Goal: Information Seeking & Learning: Find specific page/section

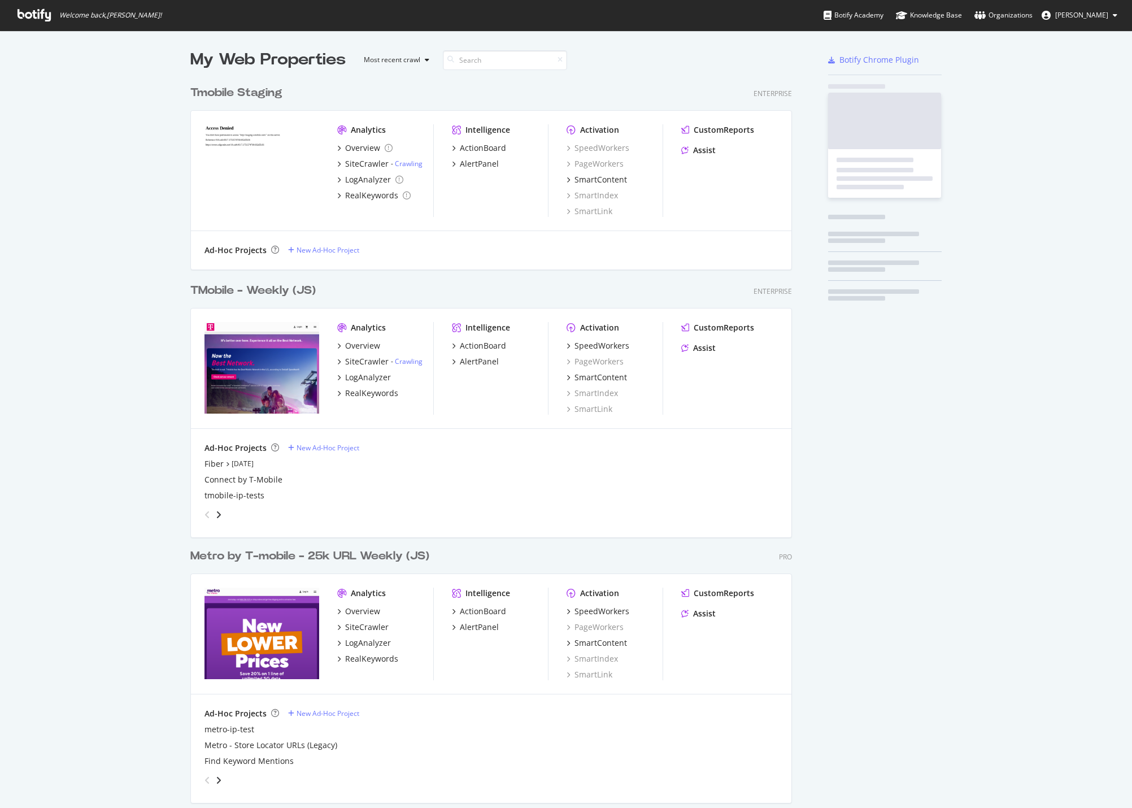
scroll to position [918, 602]
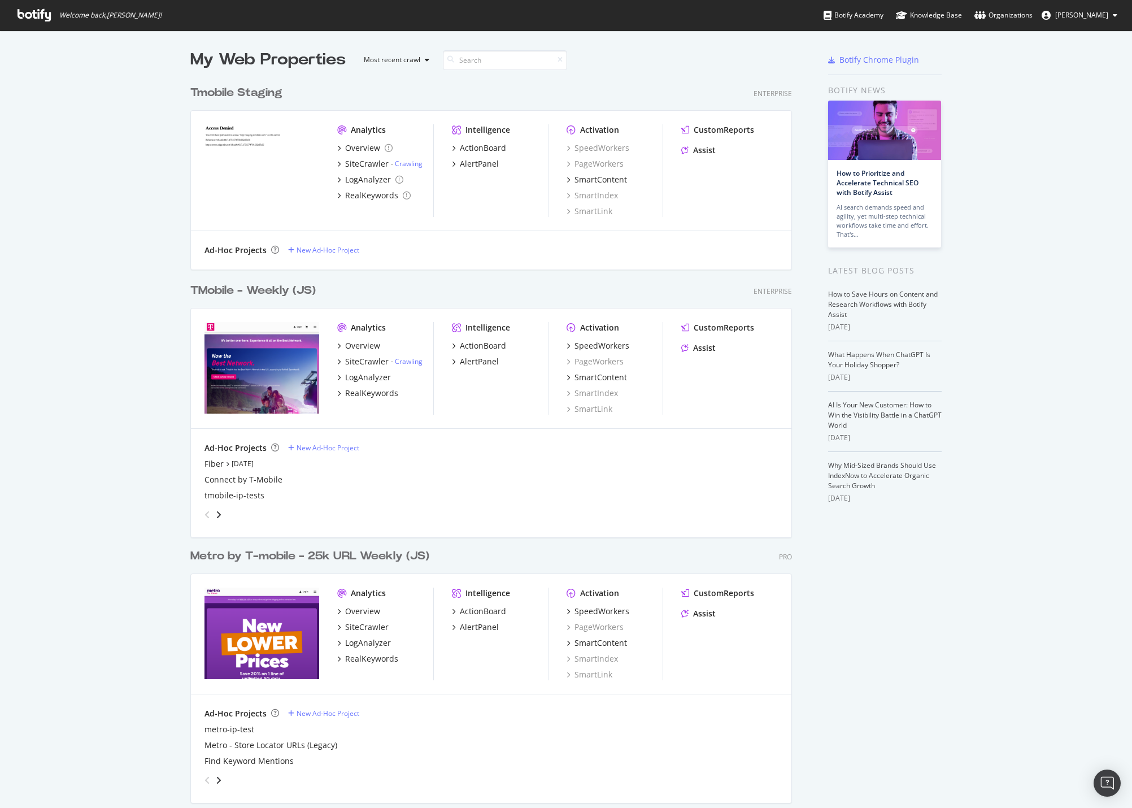
click at [230, 290] on div "TMobile - Weekly (JS)" at bounding box center [252, 290] width 125 height 16
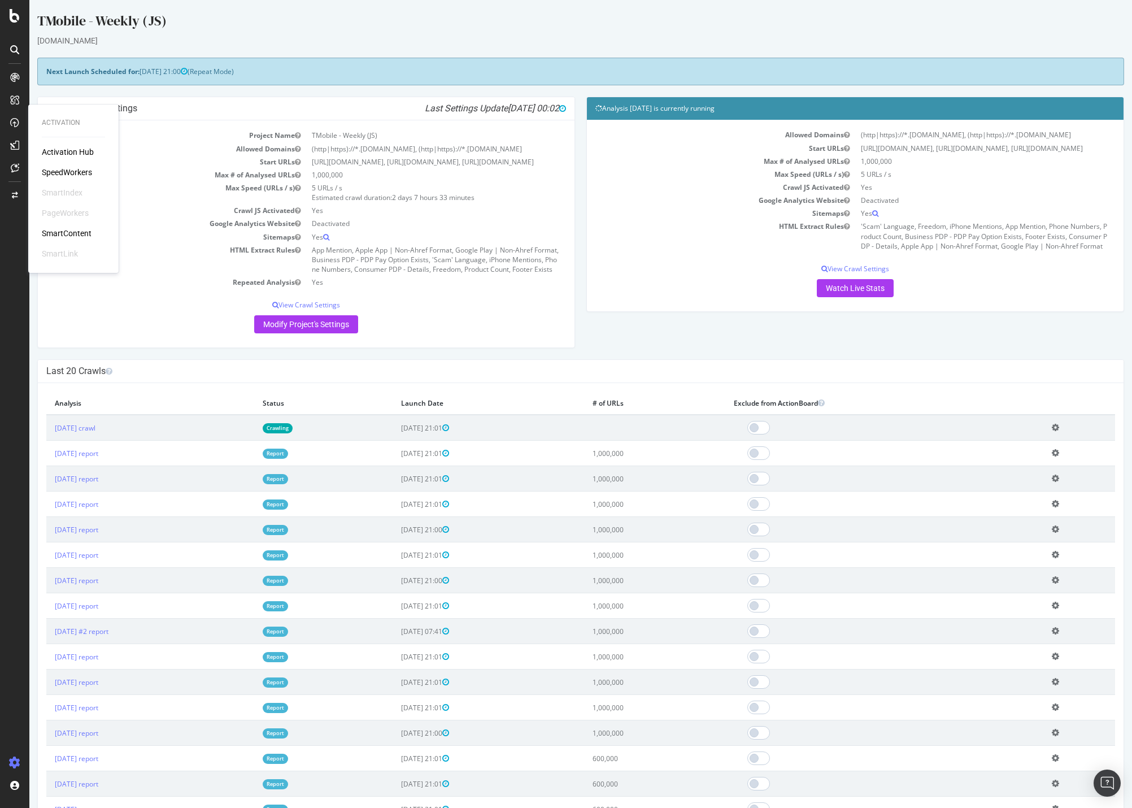
click at [90, 168] on div "SpeedWorkers" at bounding box center [67, 172] width 50 height 11
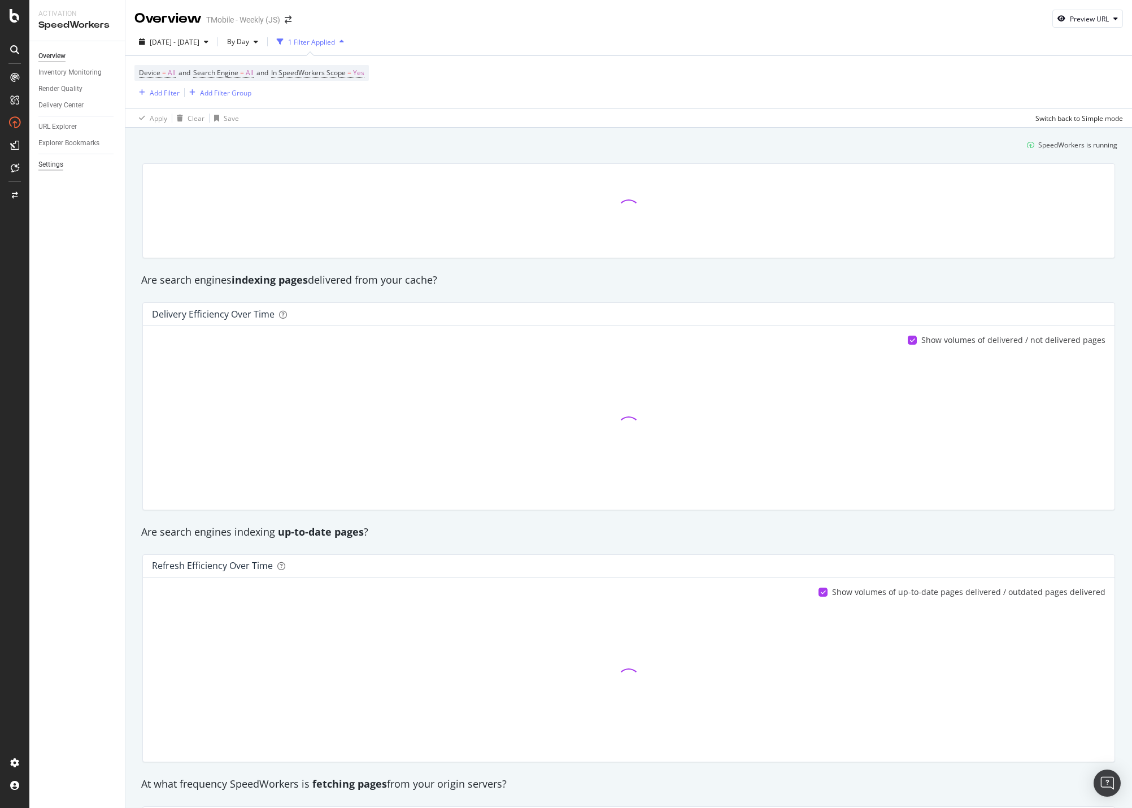
click at [54, 159] on div "Settings" at bounding box center [50, 165] width 25 height 12
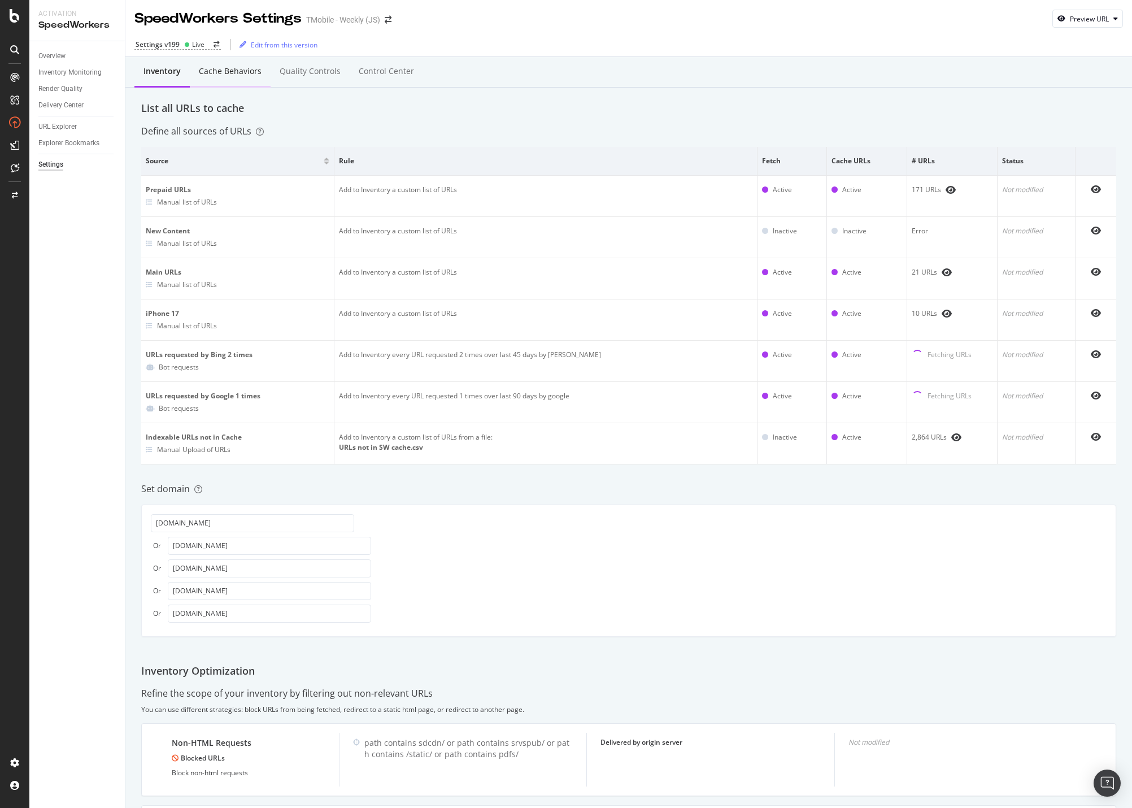
click at [234, 74] on div "Cache behaviors" at bounding box center [230, 71] width 63 height 11
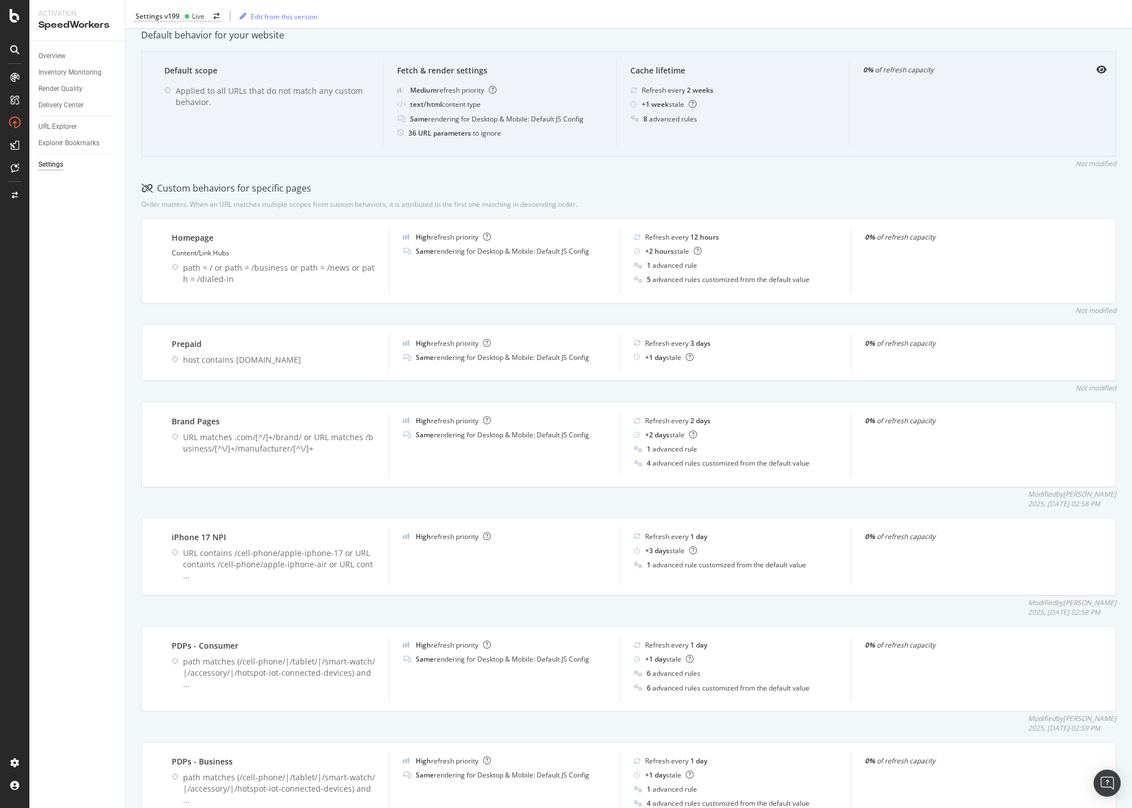
scroll to position [264, 0]
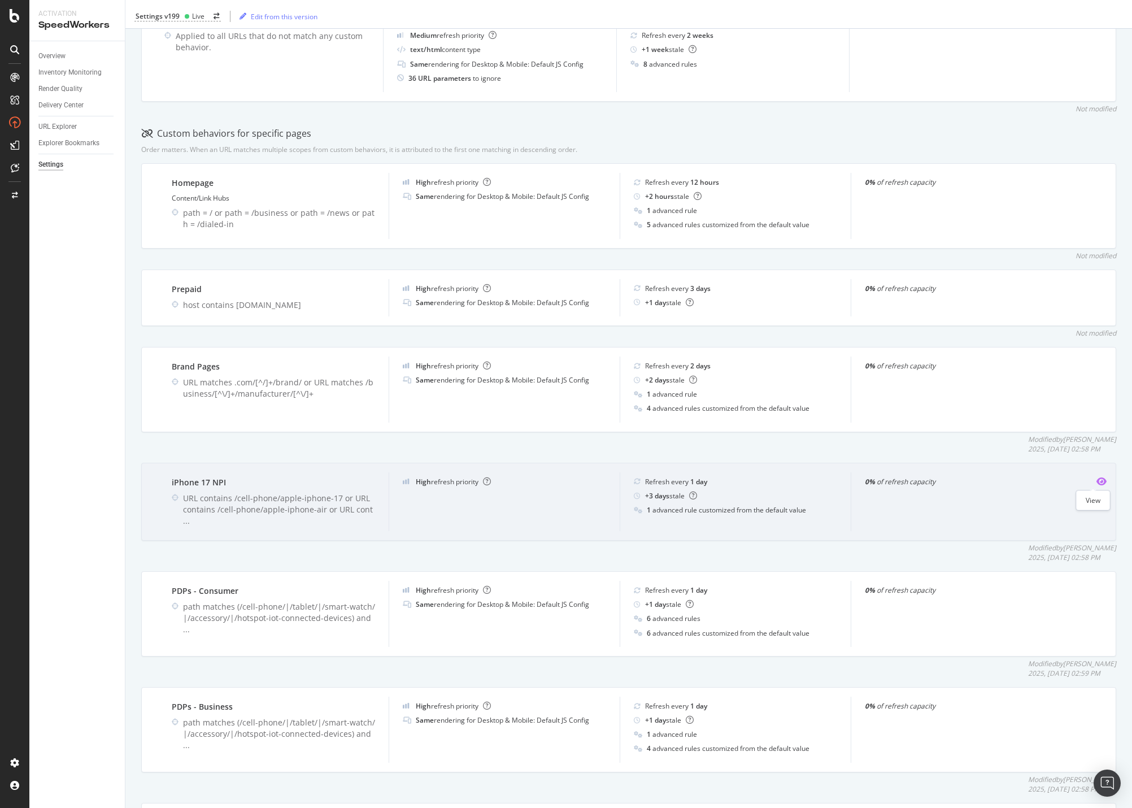
click at [1096, 480] on icon "eye" at bounding box center [1101, 481] width 10 height 9
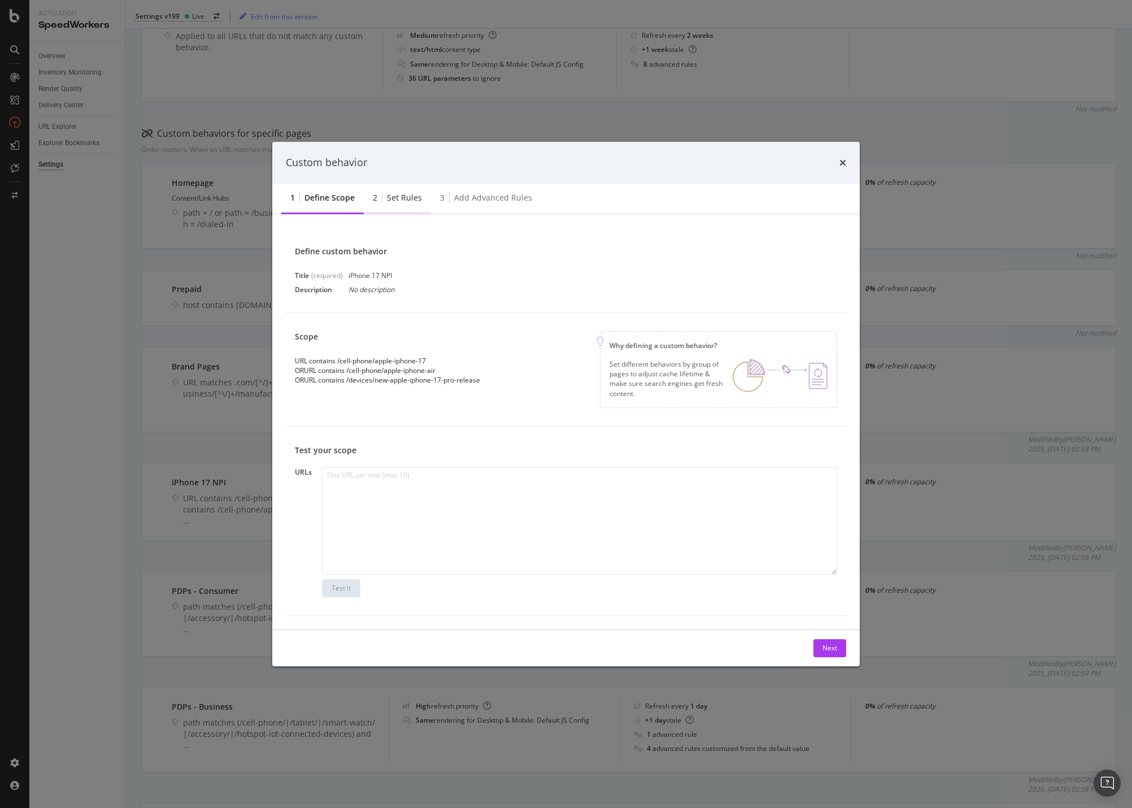
click at [407, 193] on div "Set rules" at bounding box center [404, 197] width 35 height 11
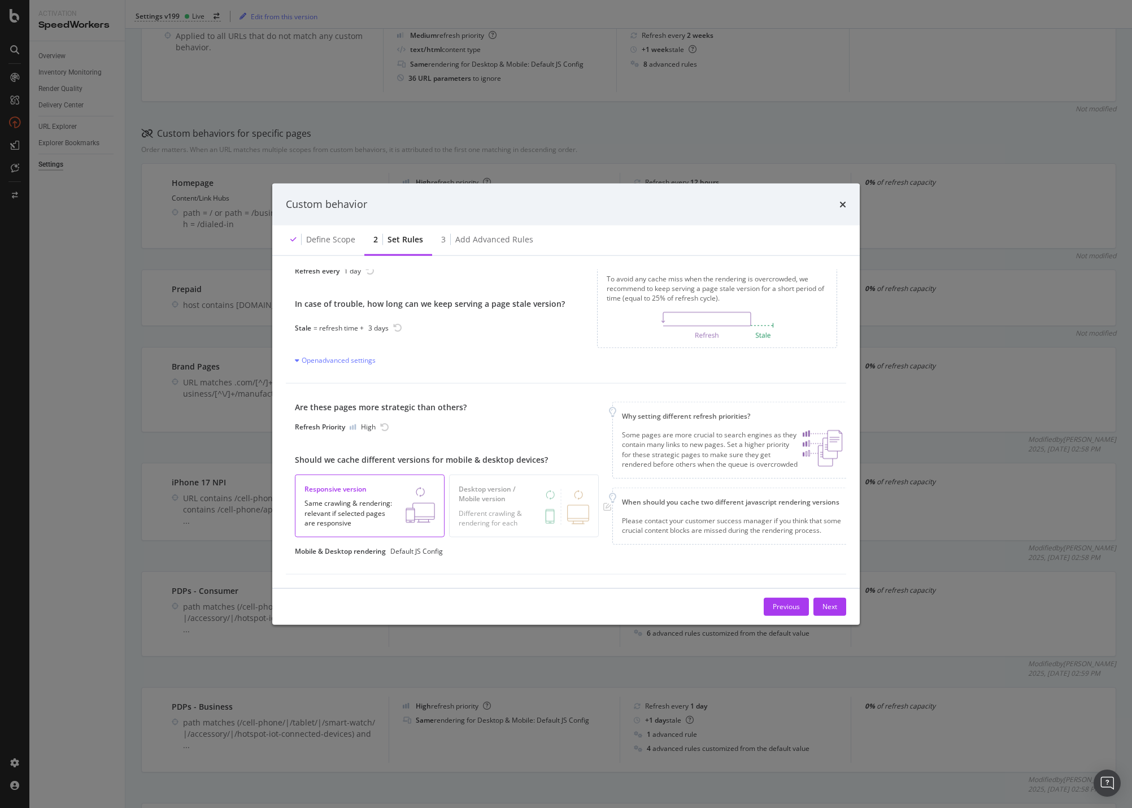
scroll to position [0, 0]
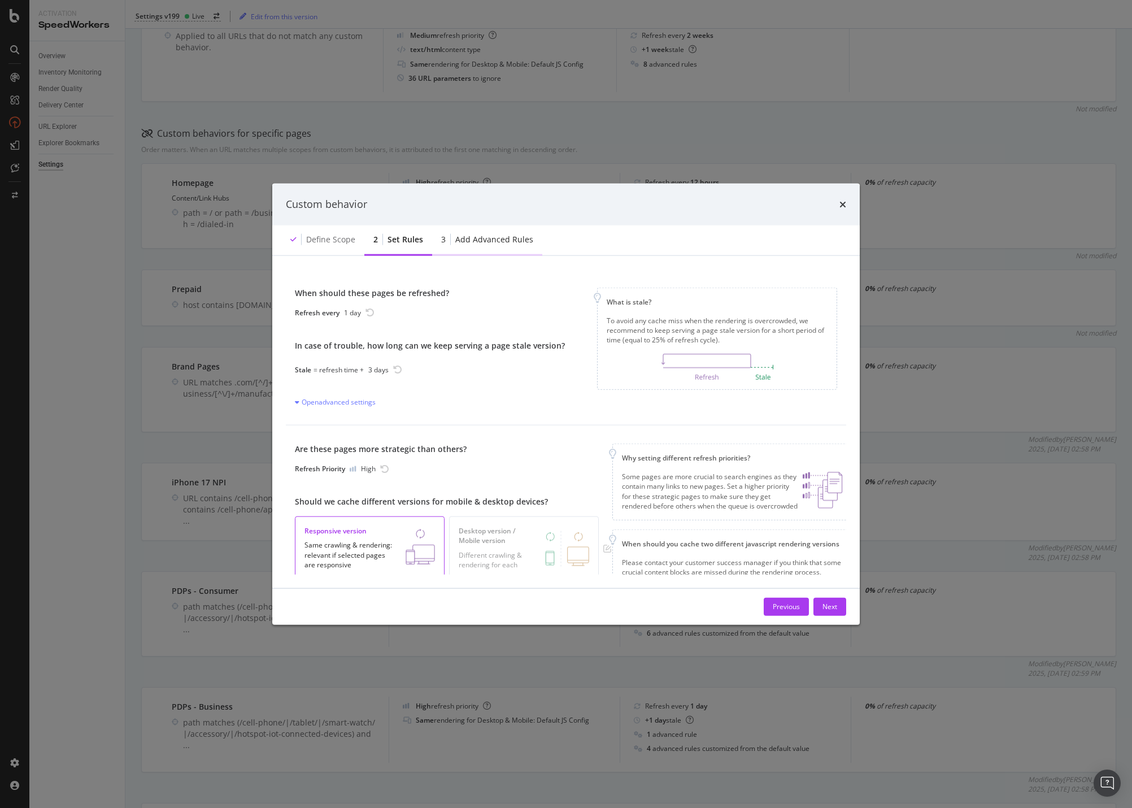
click at [483, 239] on div "Add advanced rules" at bounding box center [494, 238] width 78 height 11
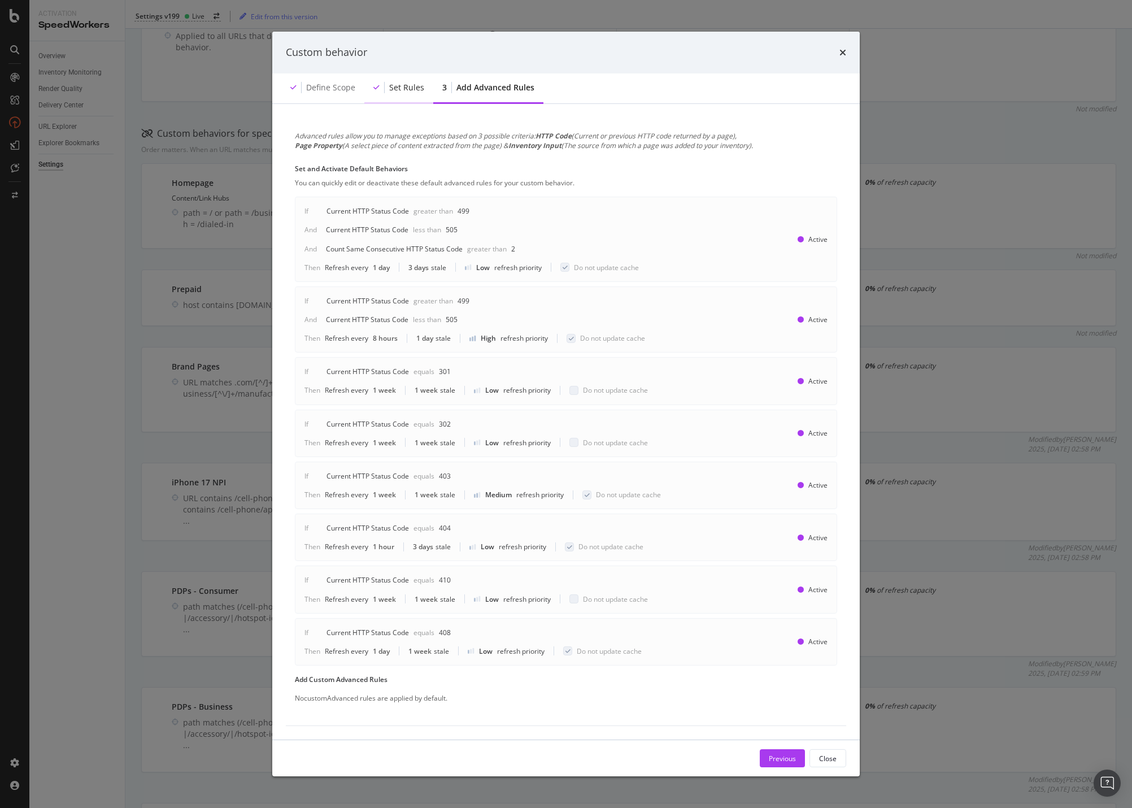
click at [400, 86] on div "Set rules" at bounding box center [406, 87] width 35 height 11
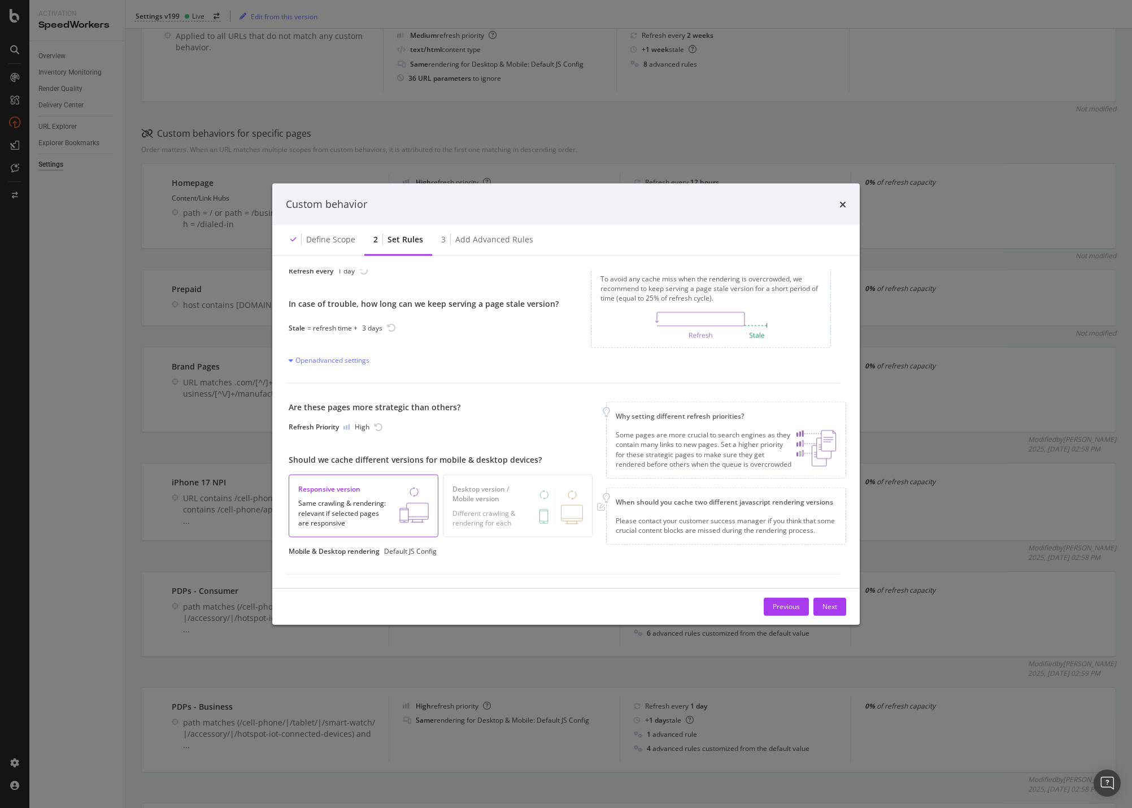
scroll to position [50, 15]
click at [829, 605] on div "Next" at bounding box center [829, 607] width 15 height 10
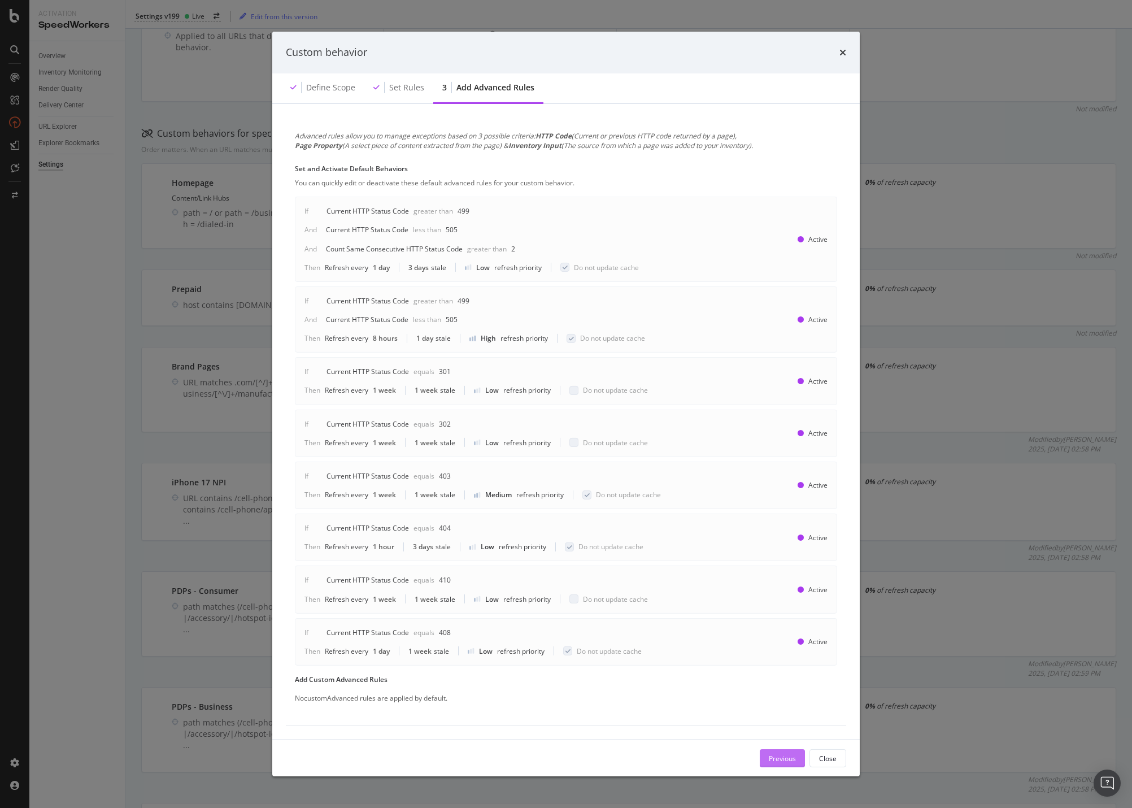
click at [781, 758] on div "Previous" at bounding box center [782, 758] width 27 height 10
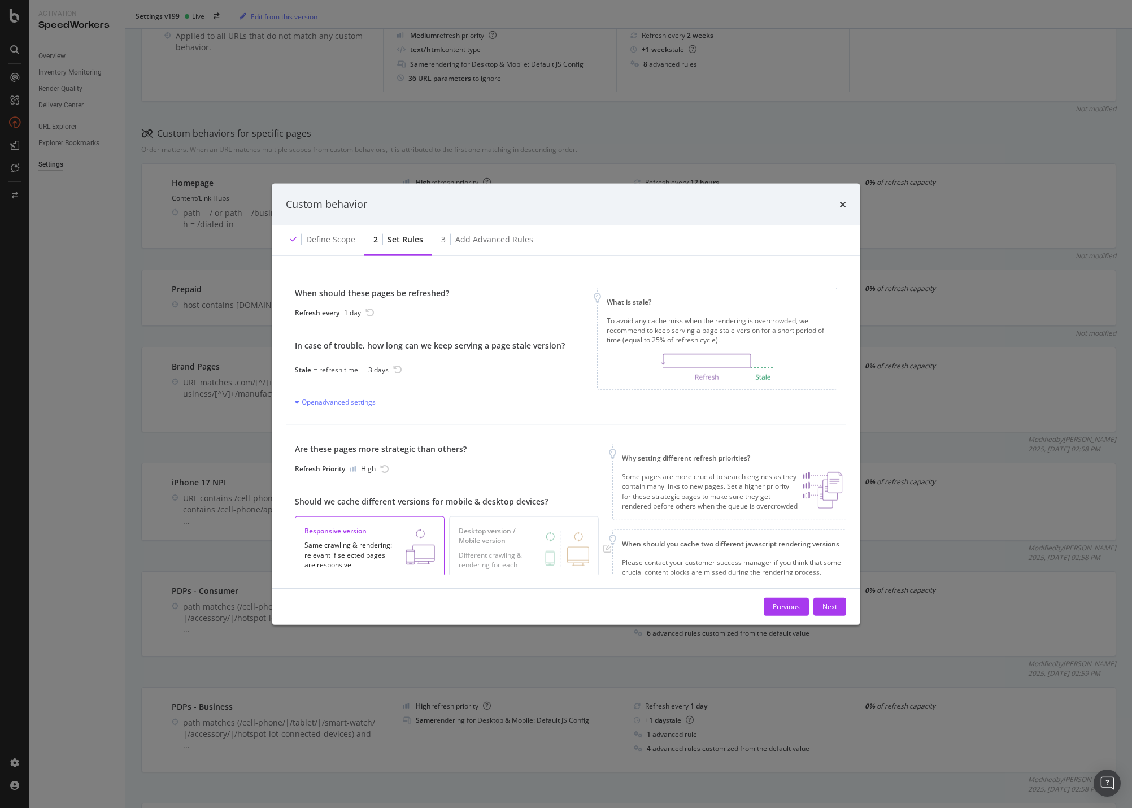
click at [384, 237] on div "2 Set rules" at bounding box center [398, 239] width 68 height 31
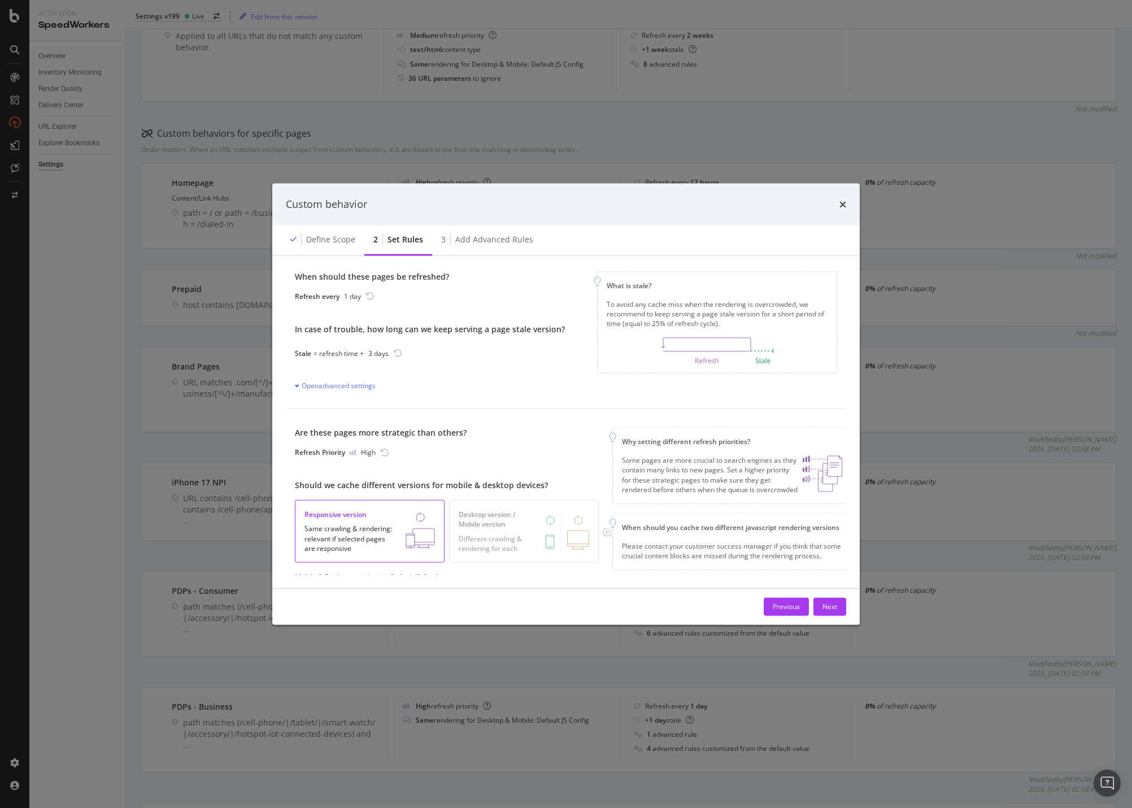
scroll to position [0, 0]
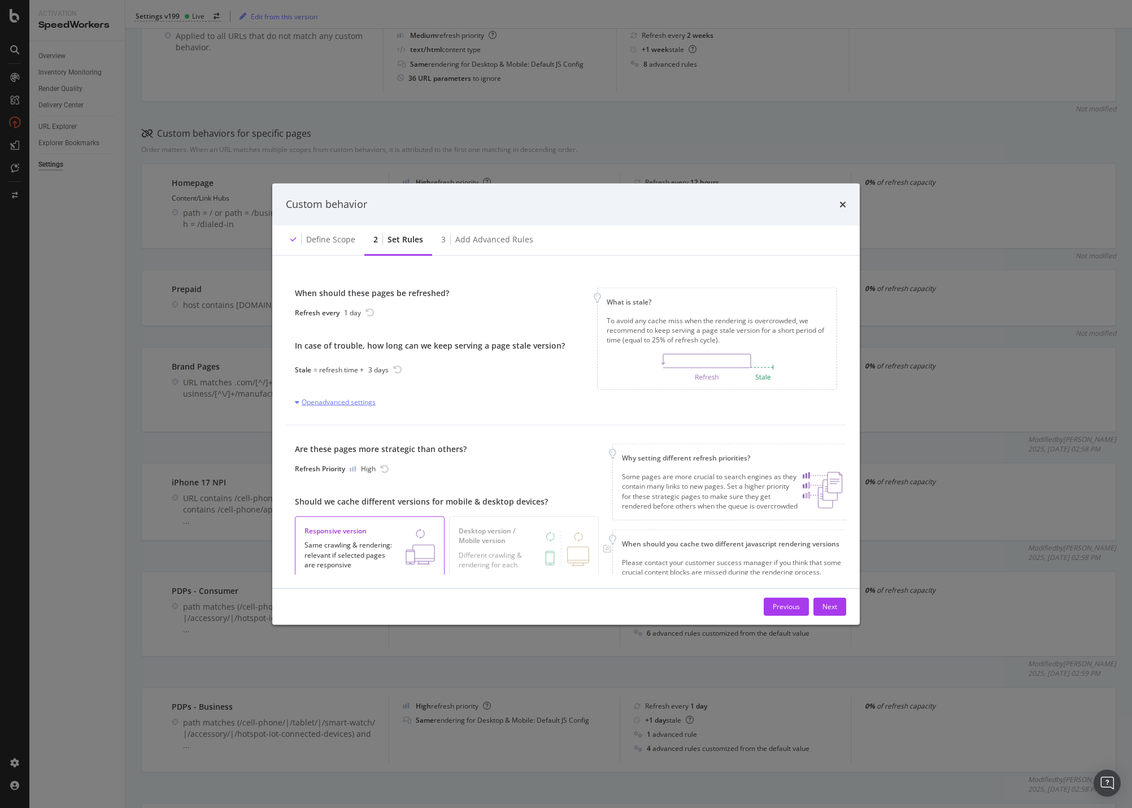
click at [352, 405] on div "Open advanced settings" at bounding box center [335, 402] width 81 height 10
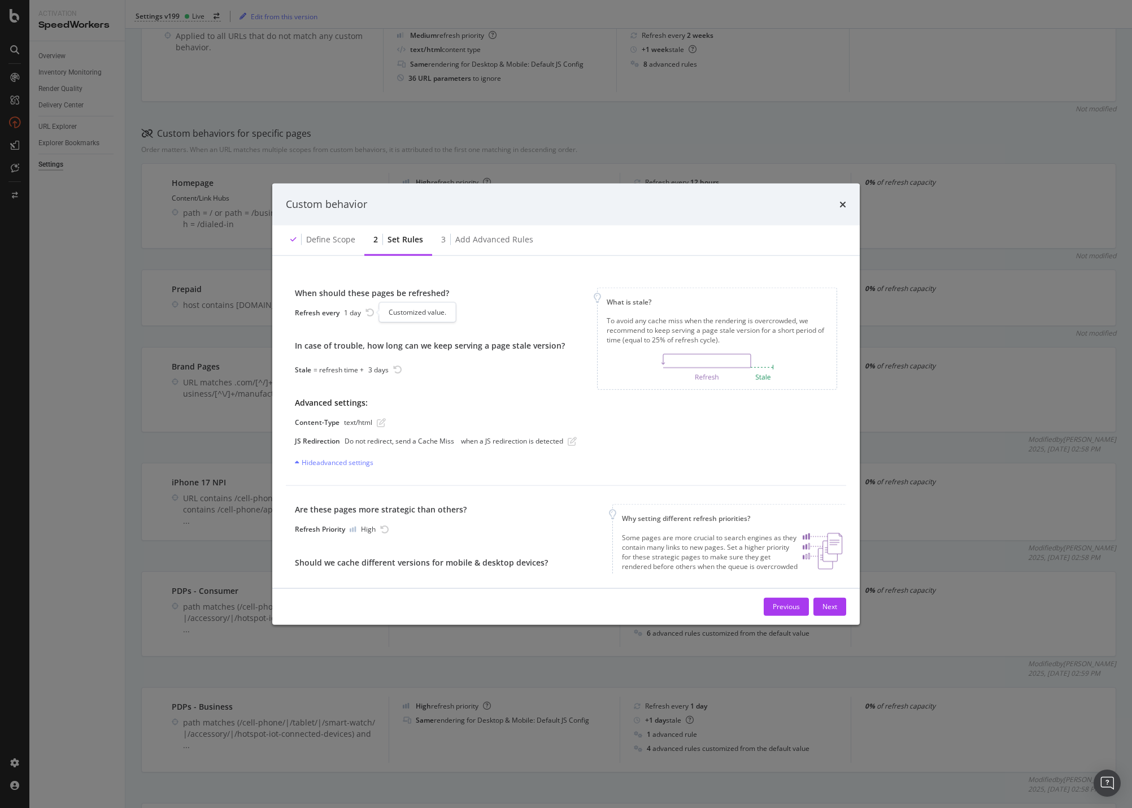
click at [371, 311] on icon "rotate-left" at bounding box center [369, 312] width 9 height 9
click at [369, 313] on icon "rotate-left" at bounding box center [369, 312] width 9 height 9
click at [839, 202] on icon "times" at bounding box center [842, 203] width 7 height 9
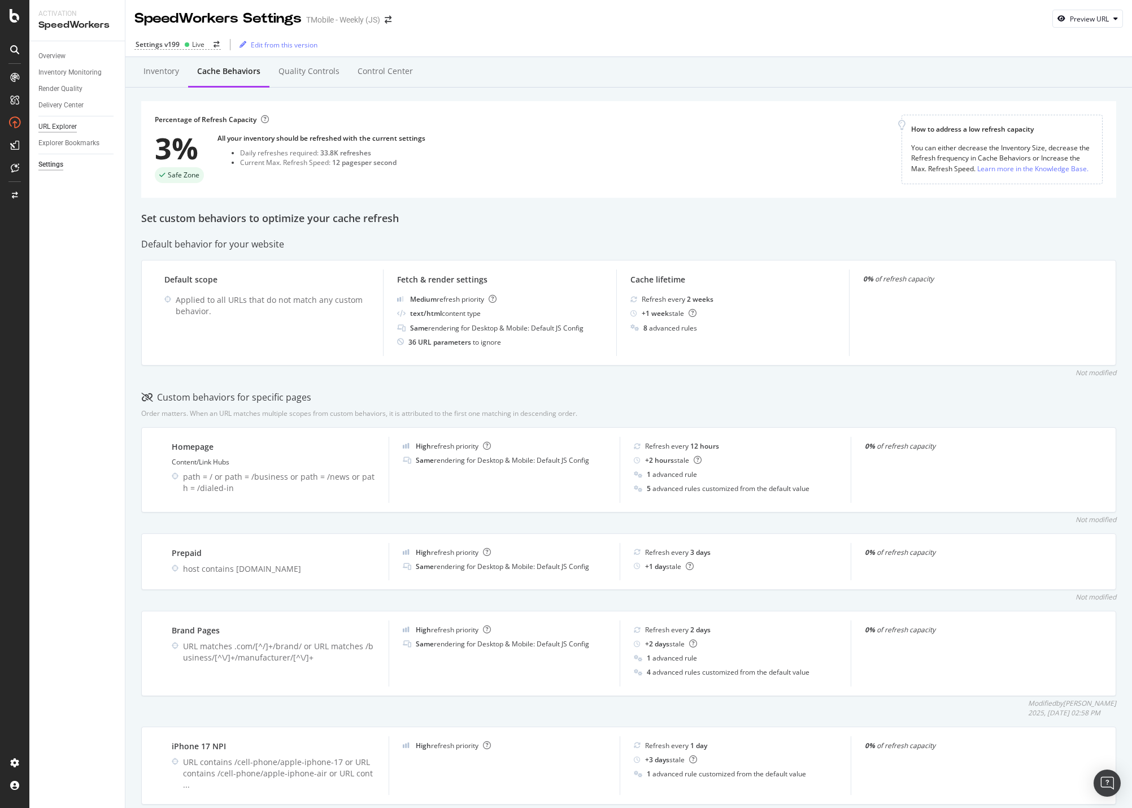
click at [71, 125] on div "URL Explorer" at bounding box center [57, 127] width 38 height 12
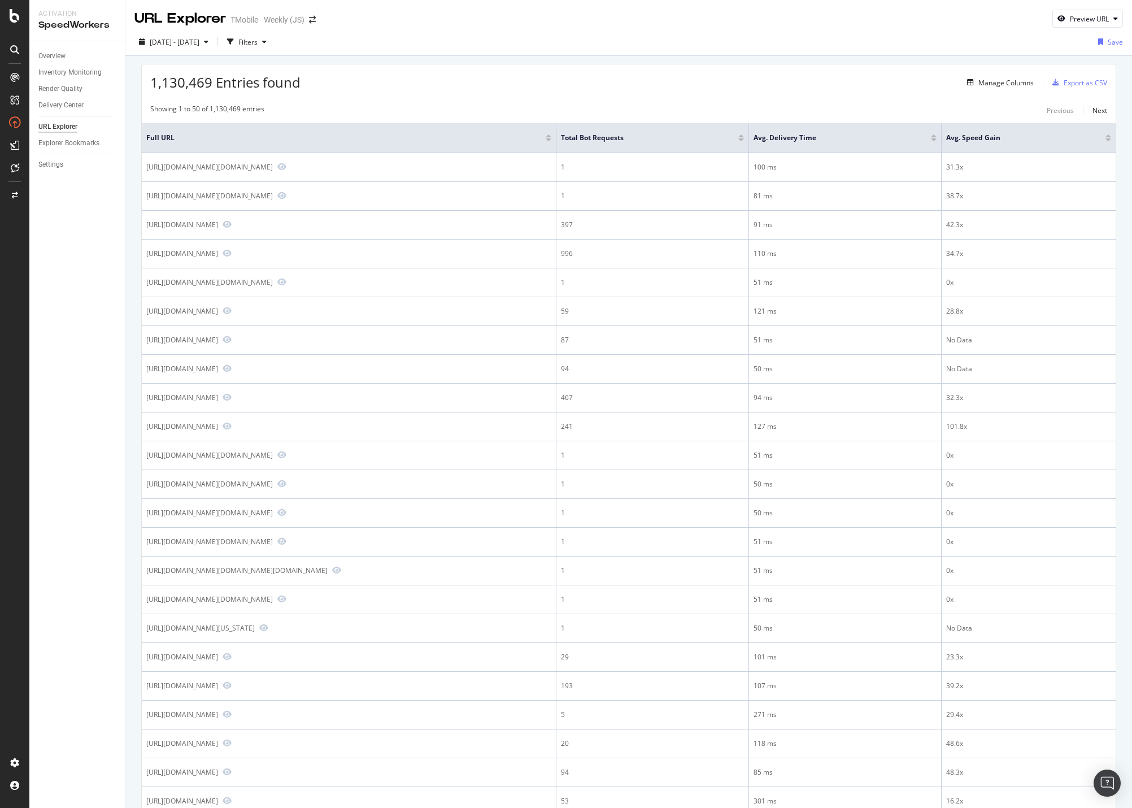
drag, startPoint x: 870, startPoint y: 57, endPoint x: 847, endPoint y: 49, distance: 23.9
click at [271, 34] on div "Filters" at bounding box center [247, 41] width 49 height 17
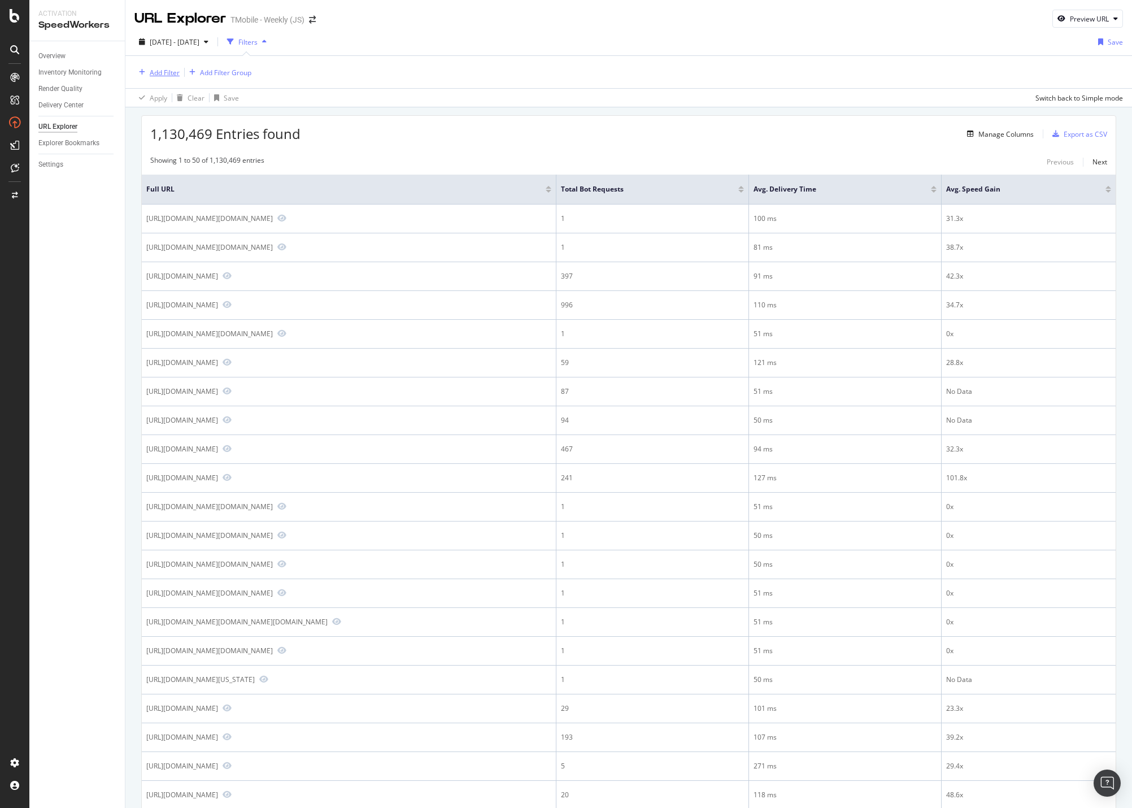
click at [171, 71] on div "Add Filter" at bounding box center [165, 73] width 30 height 10
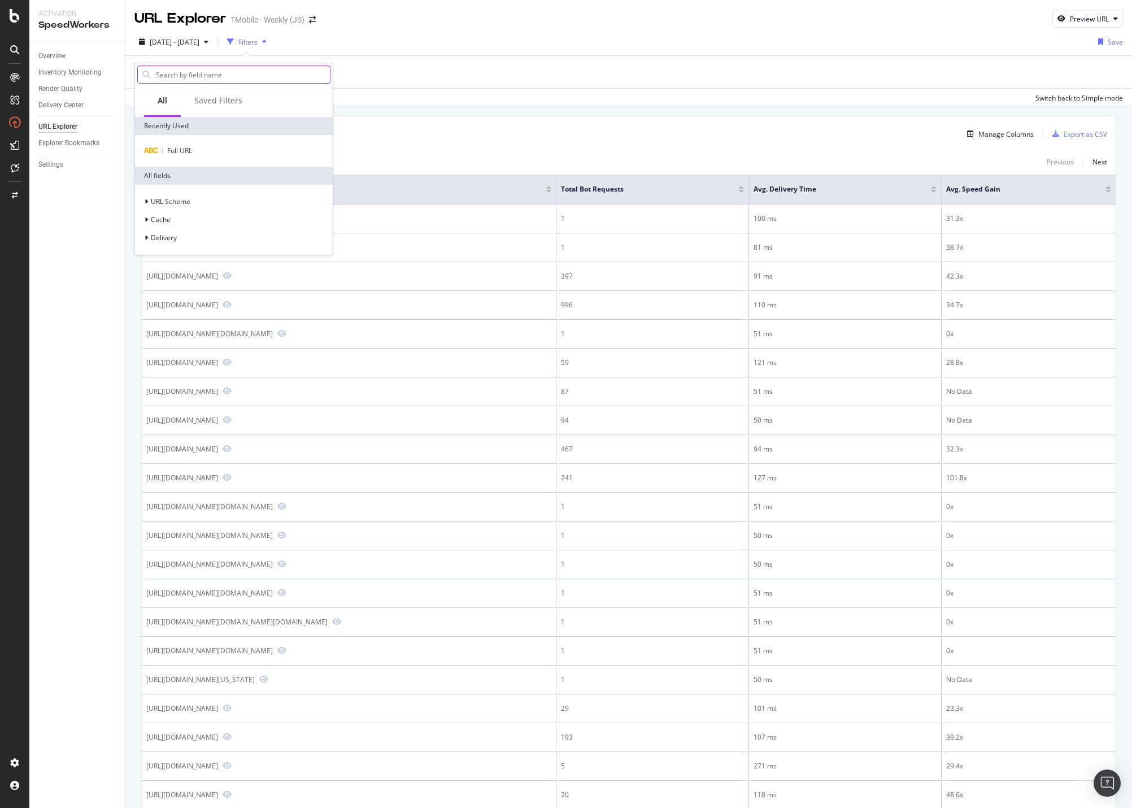
click at [199, 78] on input "text" at bounding box center [242, 74] width 175 height 17
click at [181, 152] on span "Full URL" at bounding box center [179, 151] width 25 height 10
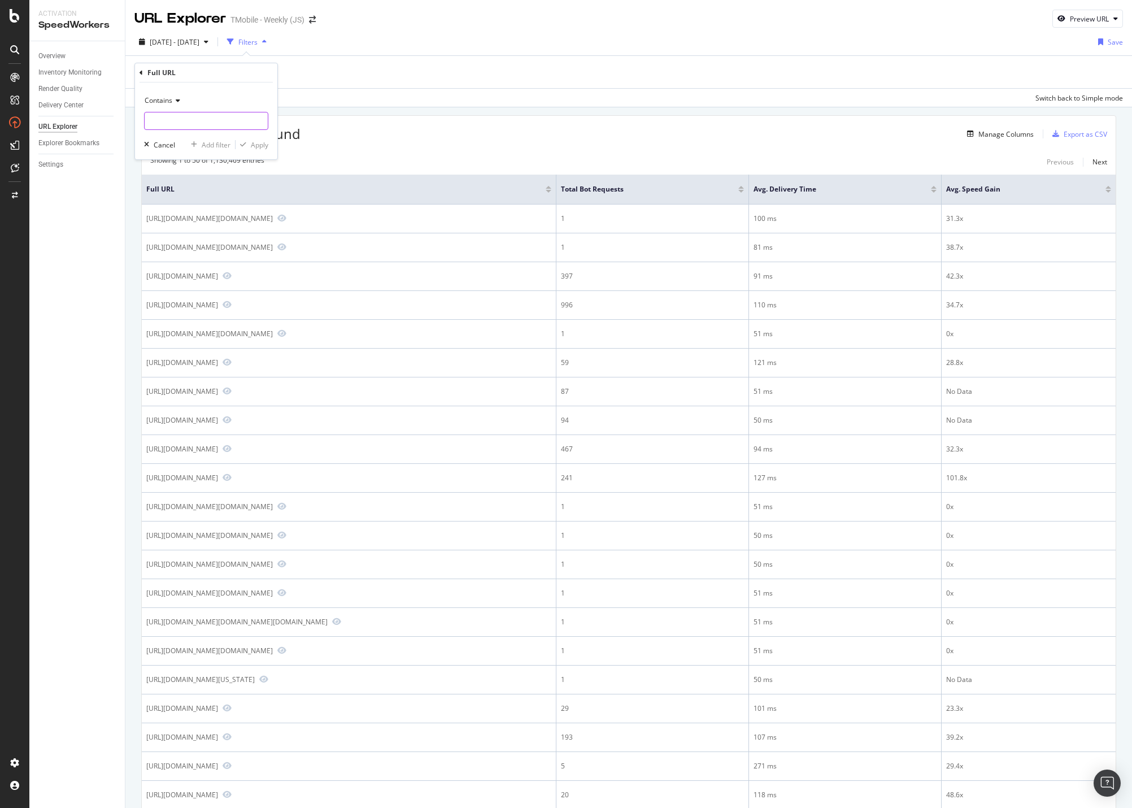
click at [195, 123] on input "text" at bounding box center [206, 121] width 123 height 18
paste input "/cell-phone/apple-iphone-17-pro"
drag, startPoint x: 238, startPoint y: 122, endPoint x: 258, endPoint y: 124, distance: 19.9
click at [258, 124] on div "/cell-phone/apple-iphone-17-pro" at bounding box center [206, 121] width 124 height 18
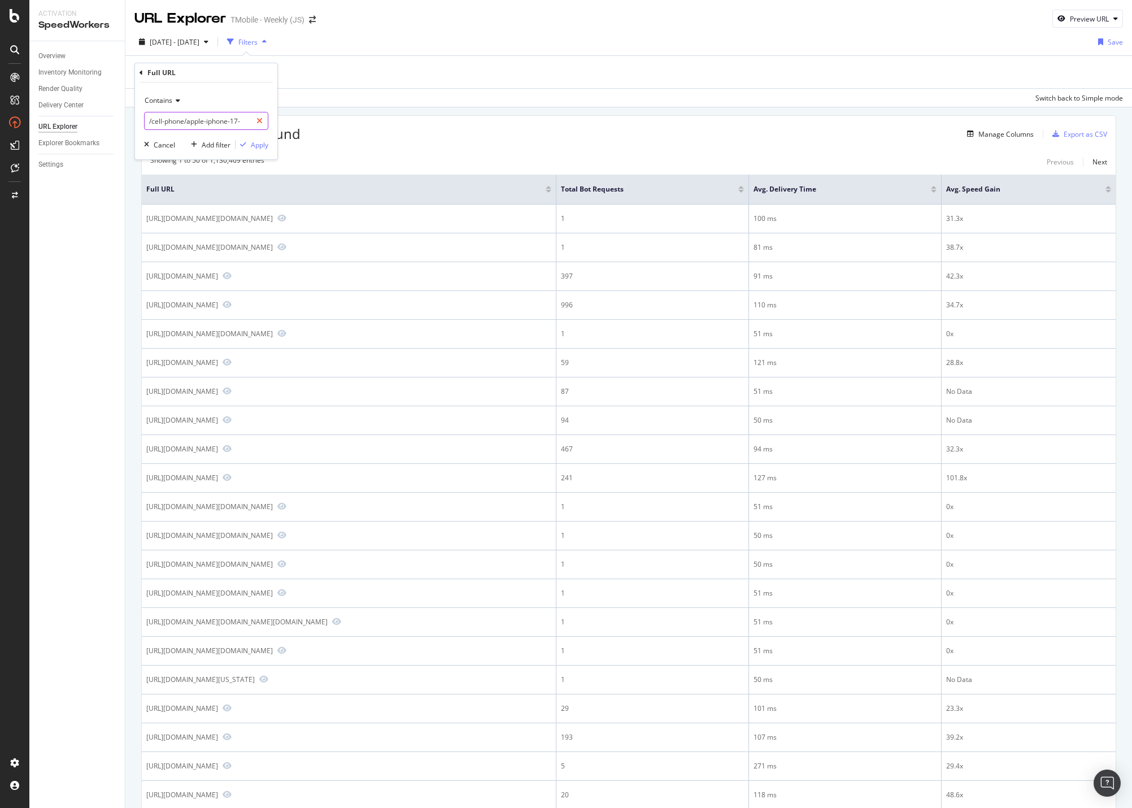
scroll to position [0, 0]
type input "/cell-phone/apple-iphone-17"
click at [258, 142] on div "Apply" at bounding box center [260, 145] width 18 height 10
